Goal: Navigation & Orientation: Find specific page/section

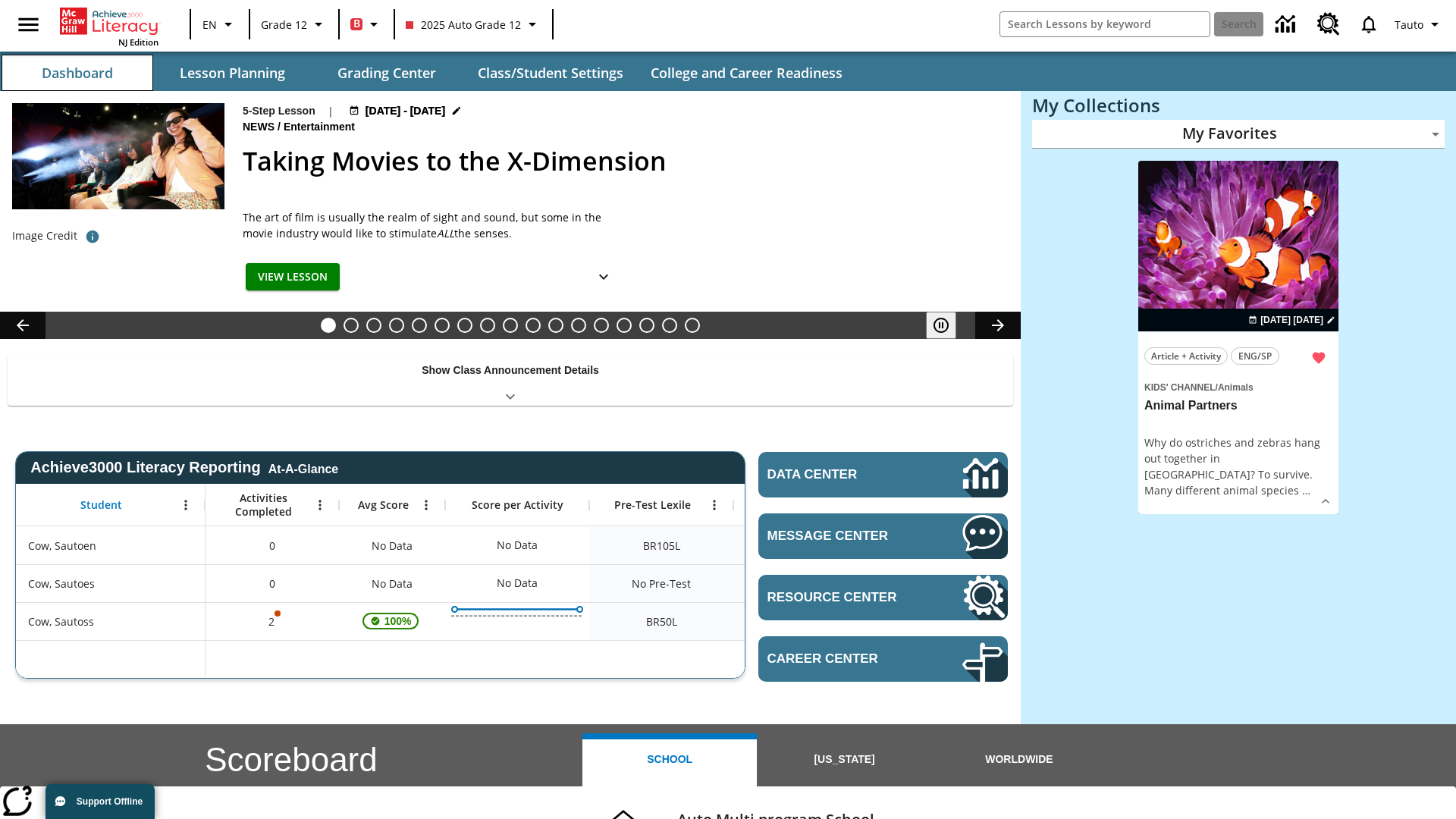
click at [77, 73] on button "Dashboard" at bounding box center [77, 73] width 152 height 37
click at [232, 73] on button "Lesson Planning" at bounding box center [232, 73] width 152 height 37
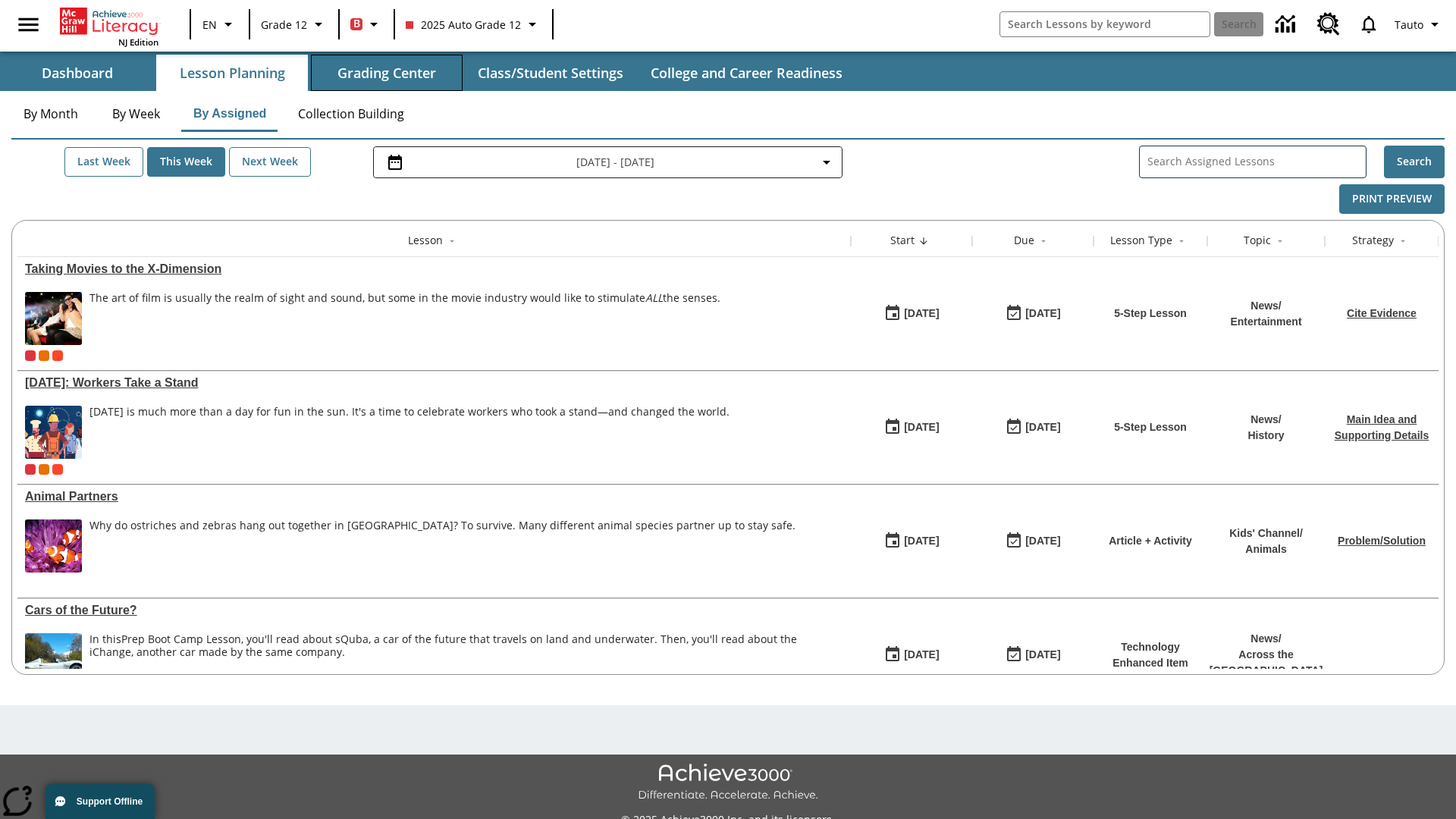
click at [387, 73] on button "Grading Center" at bounding box center [387, 73] width 152 height 37
